Goal: Share content

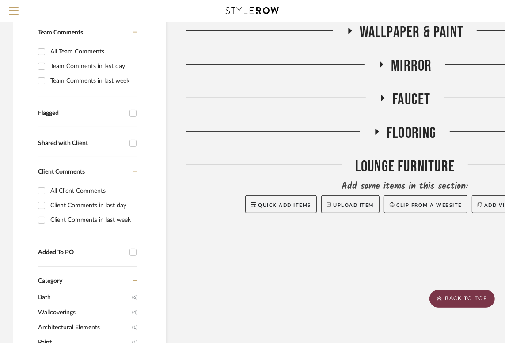
click at [442, 300] on icon at bounding box center [439, 298] width 5 height 5
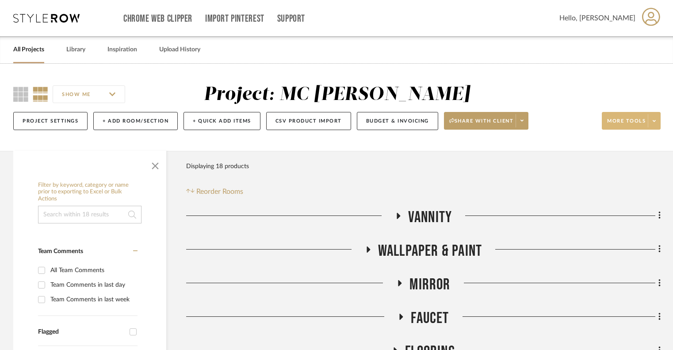
click at [505, 120] on span at bounding box center [654, 120] width 12 height 13
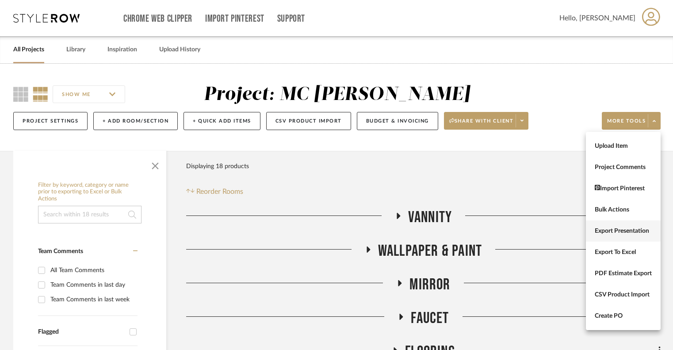
click at [505, 231] on span "Export Presentation" at bounding box center [623, 231] width 57 height 8
